Goal: Ask a question

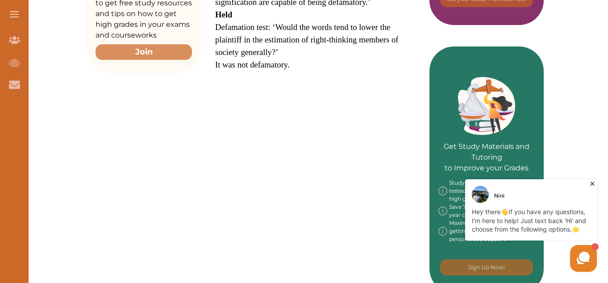
scroll to position [331, 0]
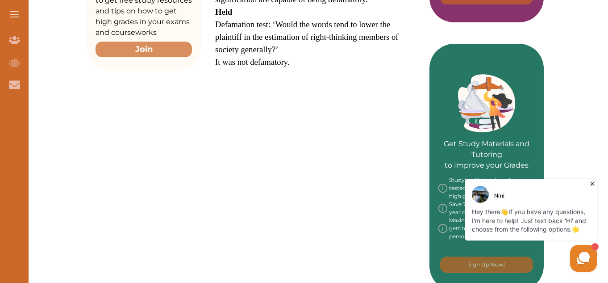
click at [580, 252] on icon at bounding box center [583, 258] width 17 height 17
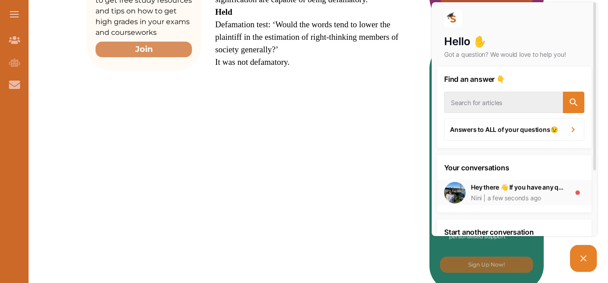
click at [519, 199] on div "a few seconds ago" at bounding box center [511, 197] width 59 height 9
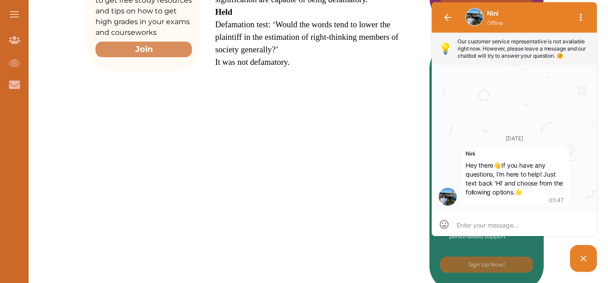
scroll to position [0, 0]
type textarea "y"
type textarea "ye"
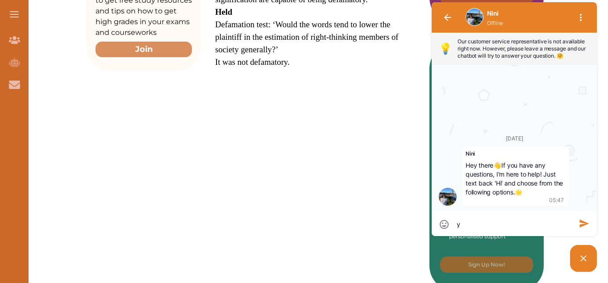
type textarea "ye"
type textarea "yes"
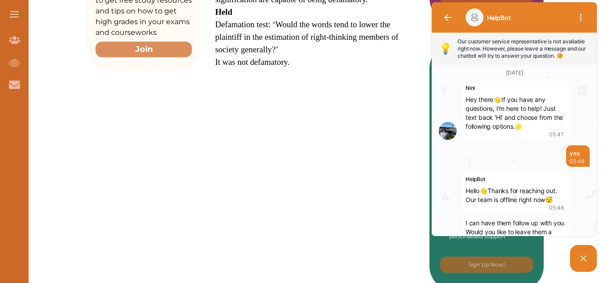
scroll to position [42, 0]
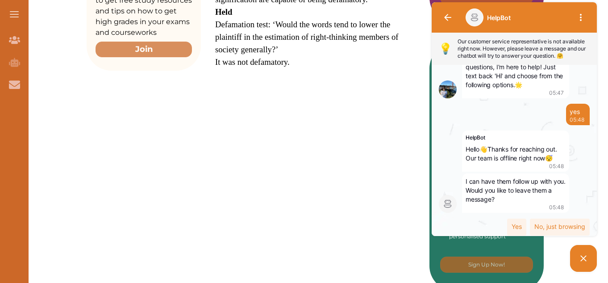
click at [584, 257] on icon at bounding box center [583, 258] width 11 height 11
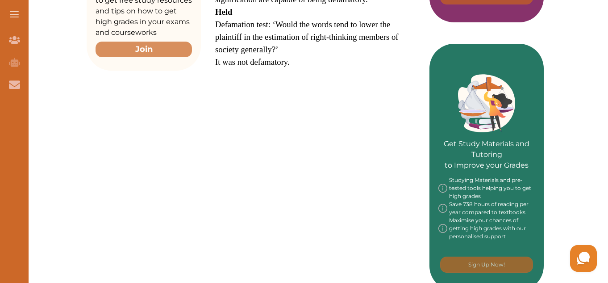
click at [328, 165] on div "Sim v Stretch [1936] 2 All ER 1237: Copy the Full Citation Facts Defendant hire…" at bounding box center [315, 79] width 229 height 535
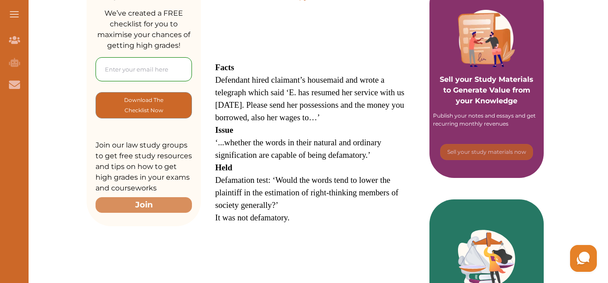
scroll to position [178, 0]
